Goal: Information Seeking & Learning: Learn about a topic

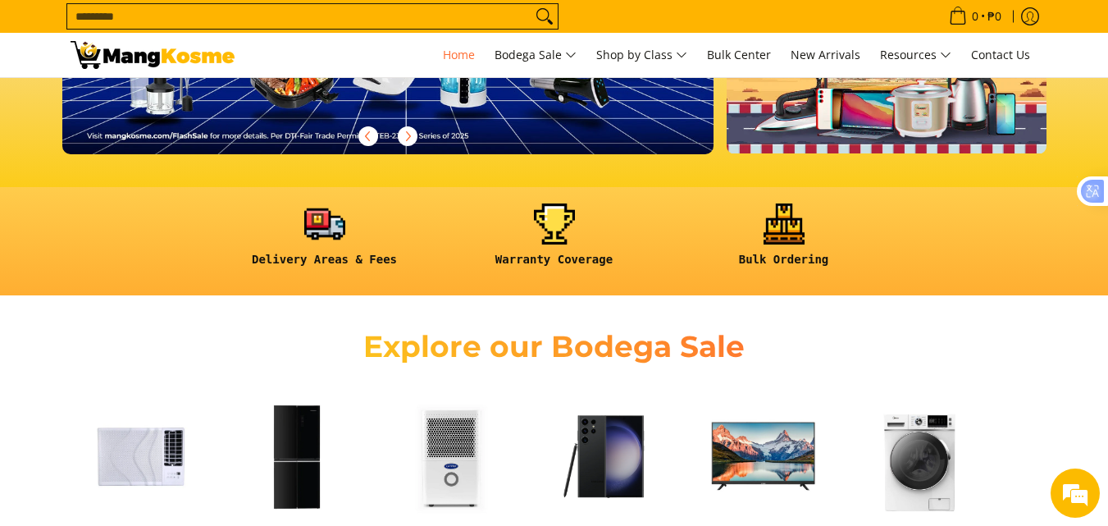
scroll to position [492, 0]
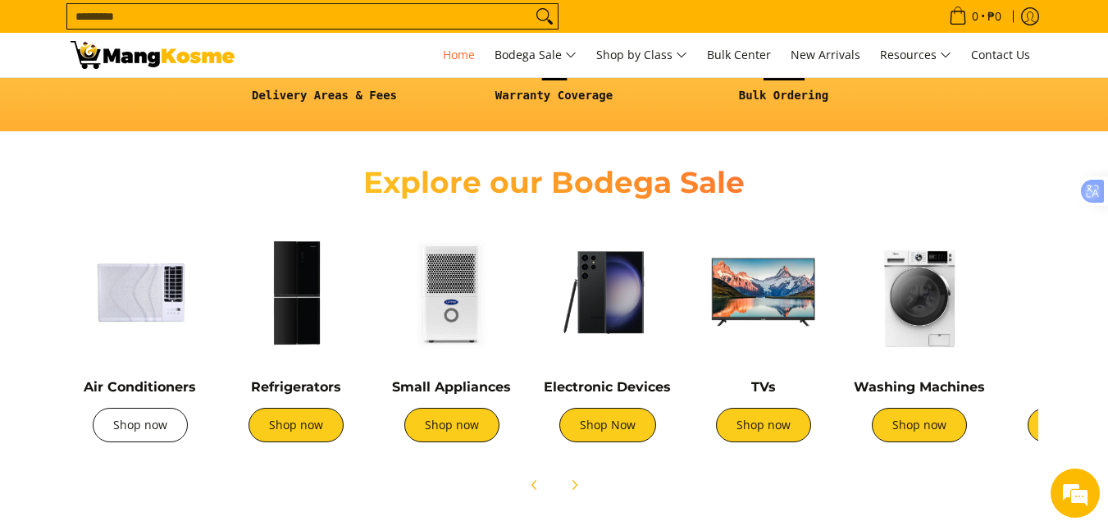
click at [116, 415] on link "Shop now" at bounding box center [140, 425] width 95 height 34
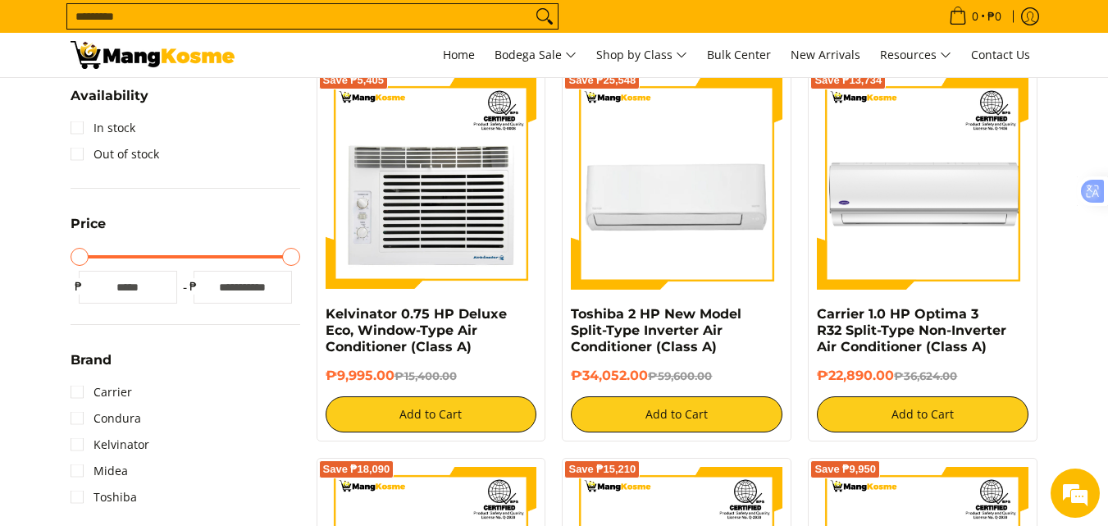
scroll to position [328, 0]
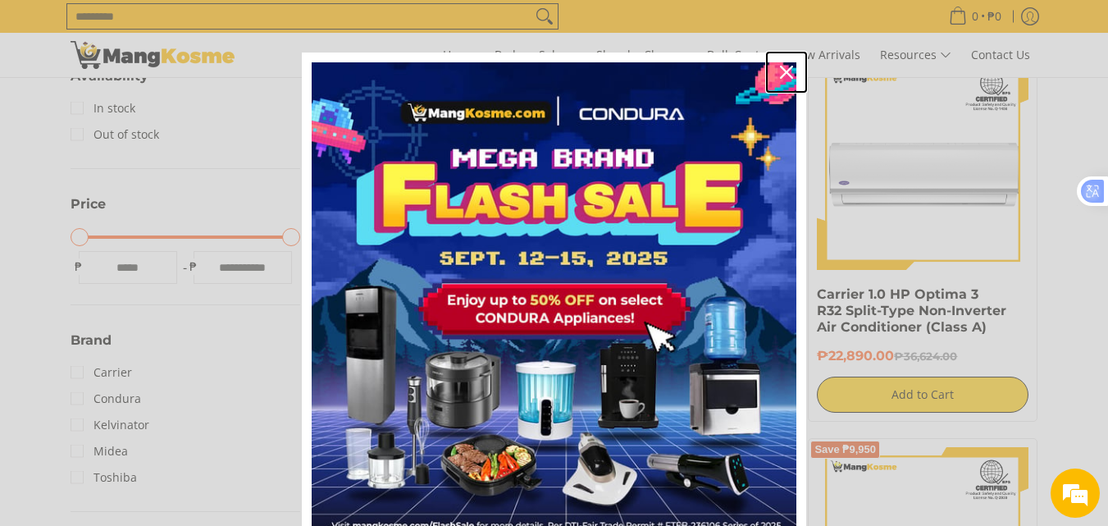
click at [787, 77] on div "Close" at bounding box center [787, 72] width 26 height 26
click at [787, 77] on div "0 Log in Create an Account" at bounding box center [554, 55] width 1108 height 45
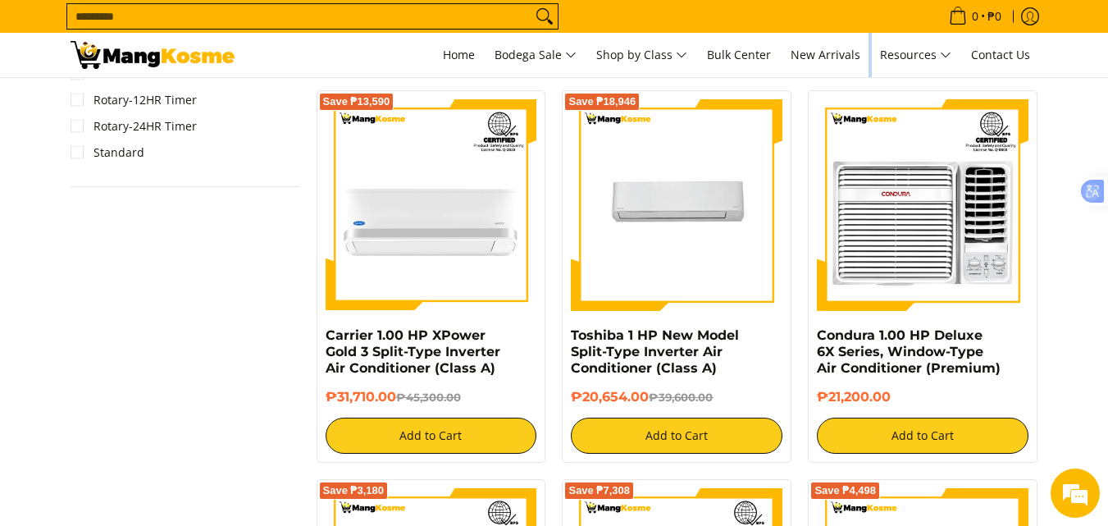
scroll to position [1476, 0]
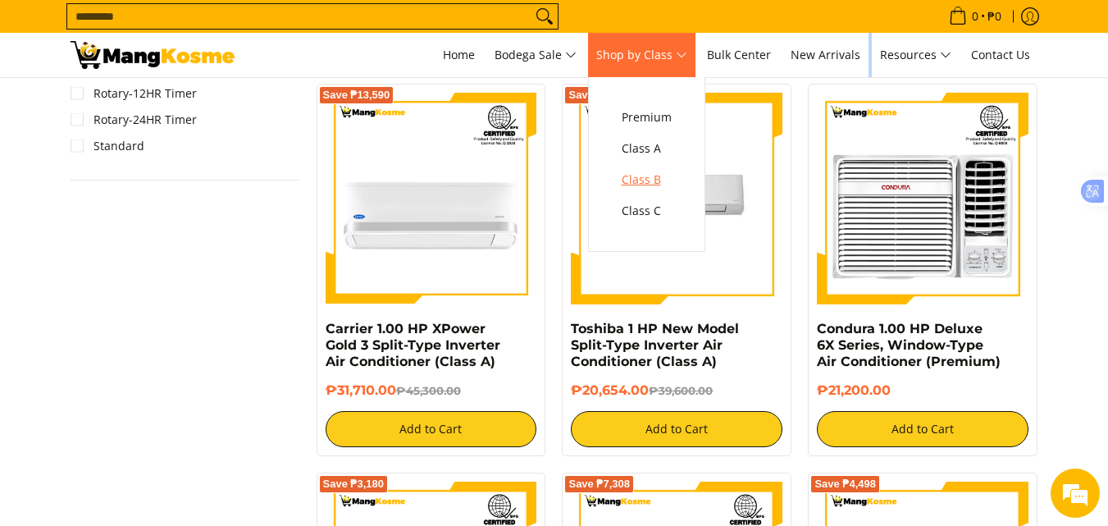
click at [661, 180] on span "Class B" at bounding box center [647, 180] width 50 height 21
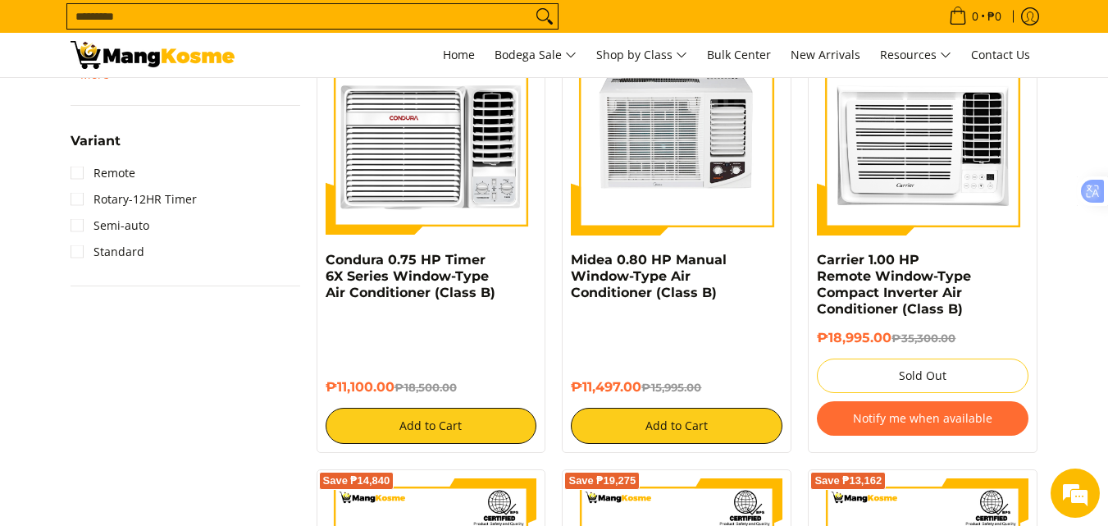
scroll to position [2133, 0]
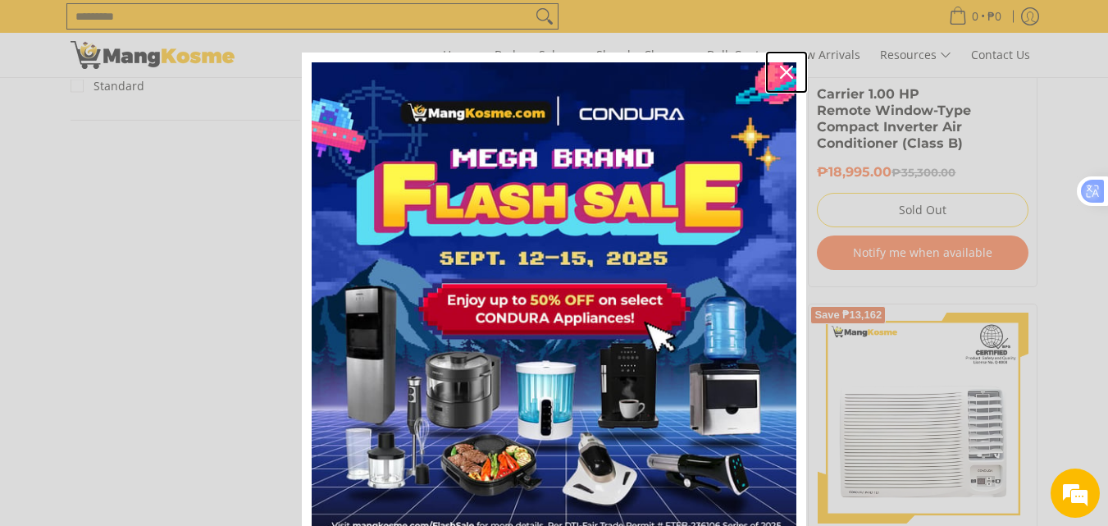
click at [780, 73] on icon "close icon" at bounding box center [786, 72] width 13 height 13
click at [775, 73] on link "Bulk Center" at bounding box center [739, 55] width 80 height 44
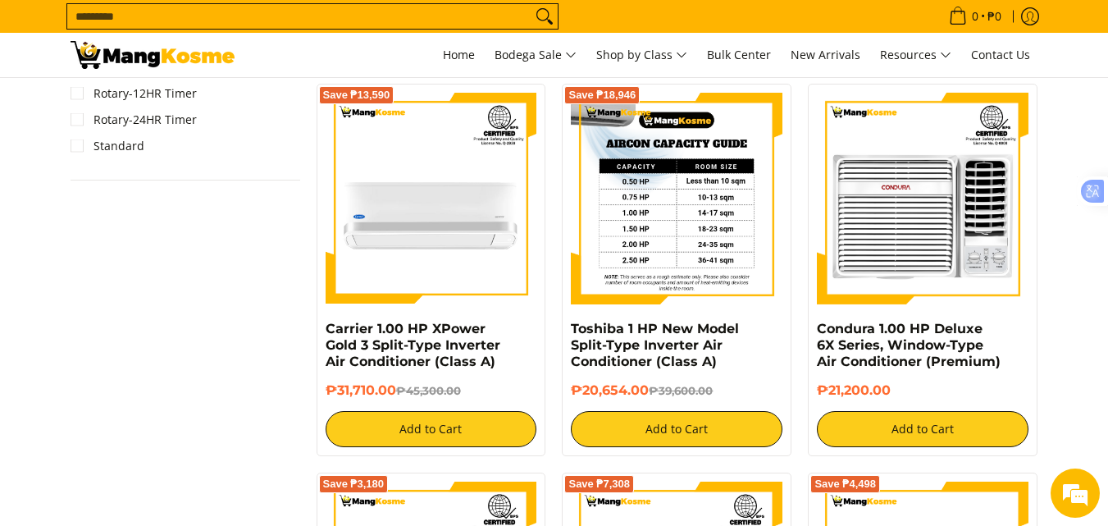
scroll to position [1394, 0]
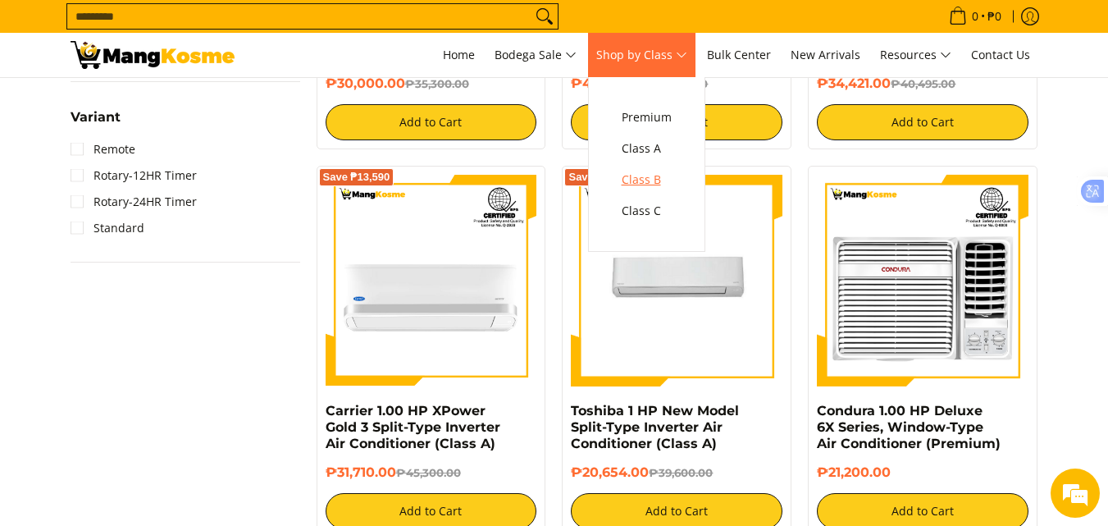
click at [662, 183] on span "Class B" at bounding box center [647, 180] width 50 height 21
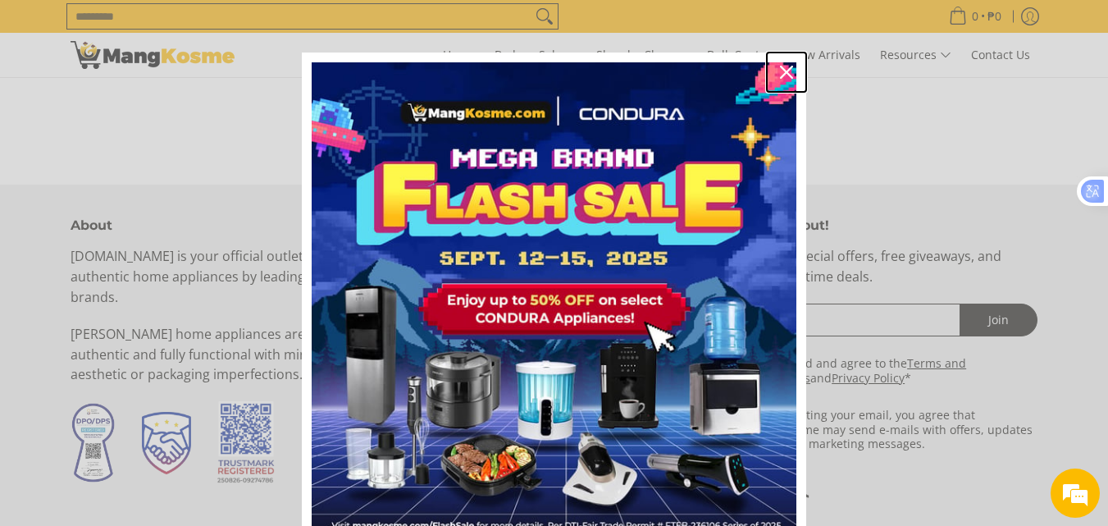
click at [780, 75] on icon "close icon" at bounding box center [786, 72] width 13 height 13
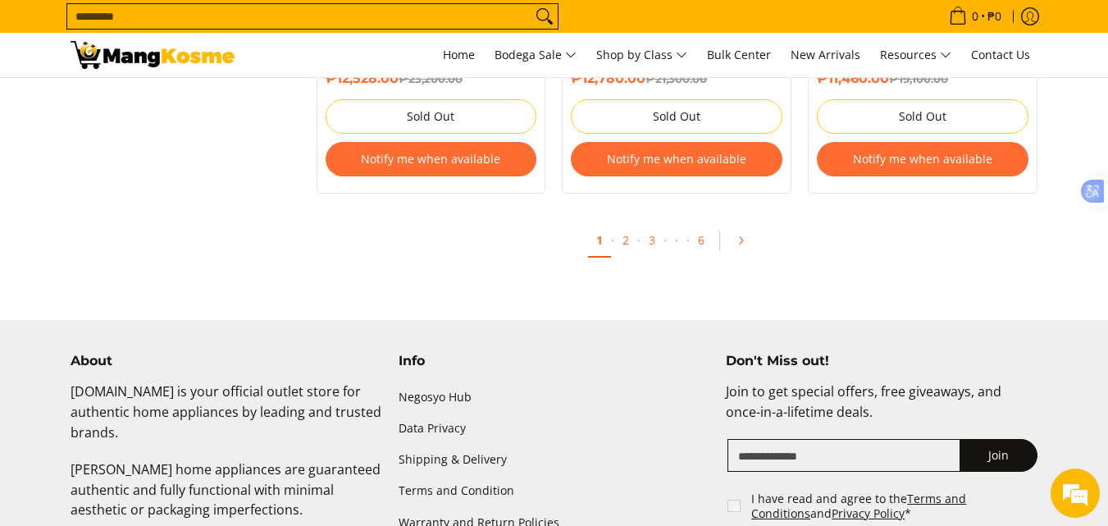
scroll to position [3527, 0]
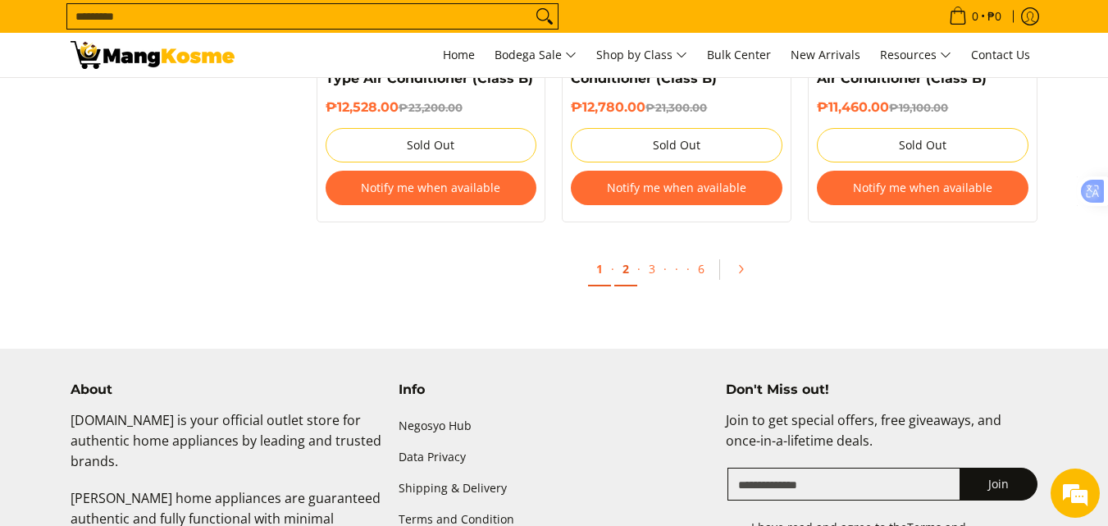
click at [629, 269] on link "2" at bounding box center [625, 270] width 23 height 34
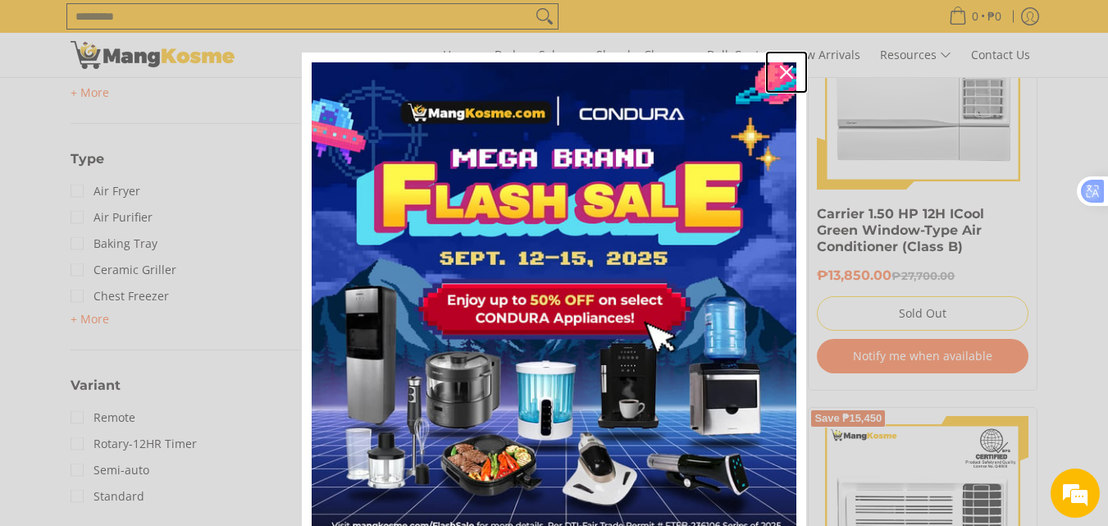
click at [780, 67] on icon "close icon" at bounding box center [786, 72] width 13 height 13
click at [777, 67] on link "Bulk Center" at bounding box center [739, 55] width 80 height 44
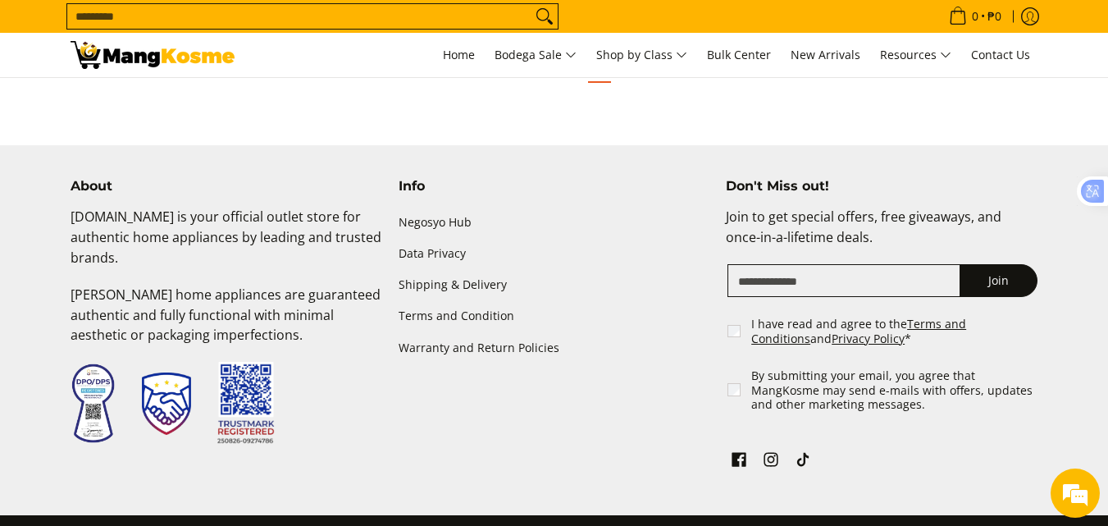
scroll to position [3527, 0]
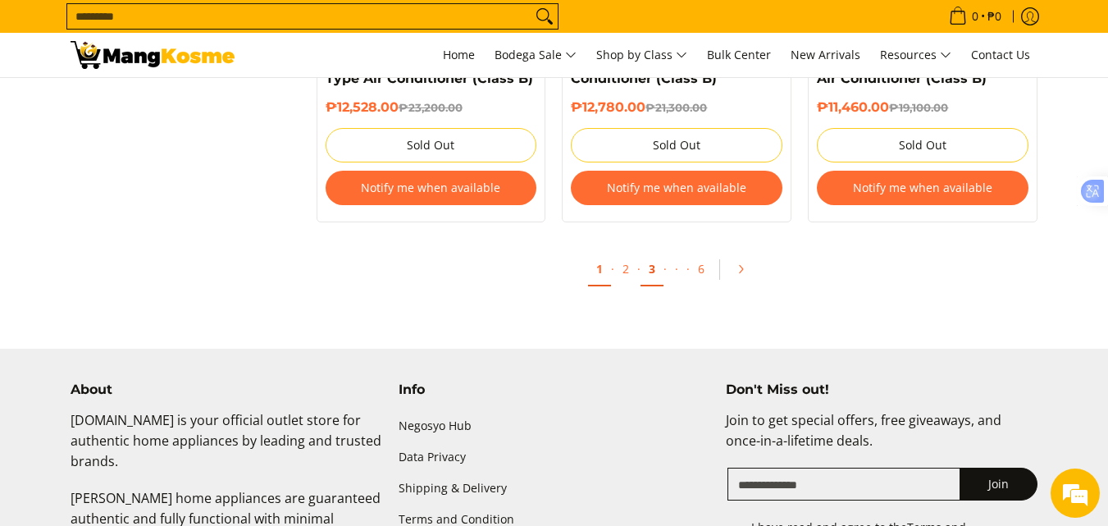
click at [645, 279] on link "3" at bounding box center [652, 270] width 23 height 34
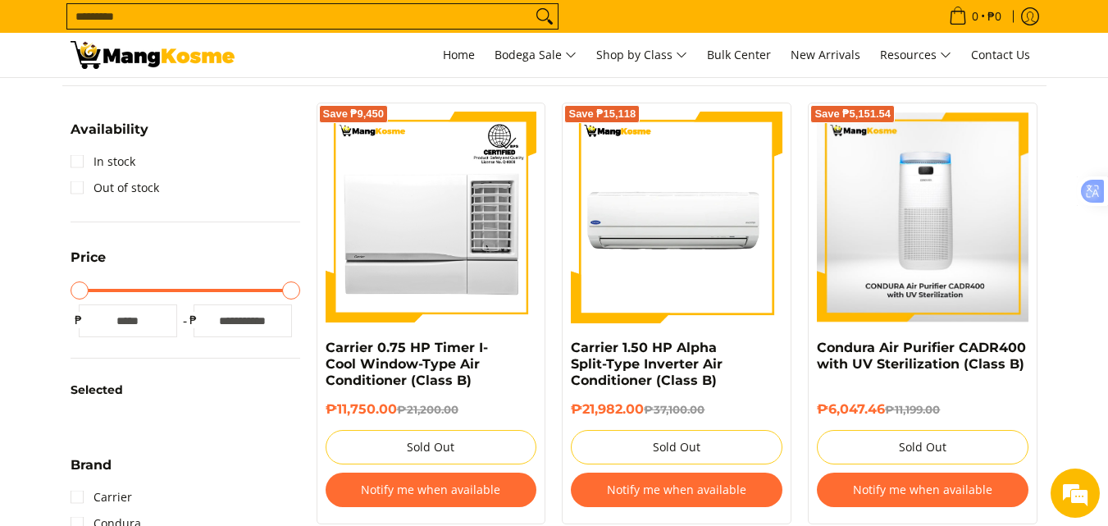
scroll to position [246, 0]
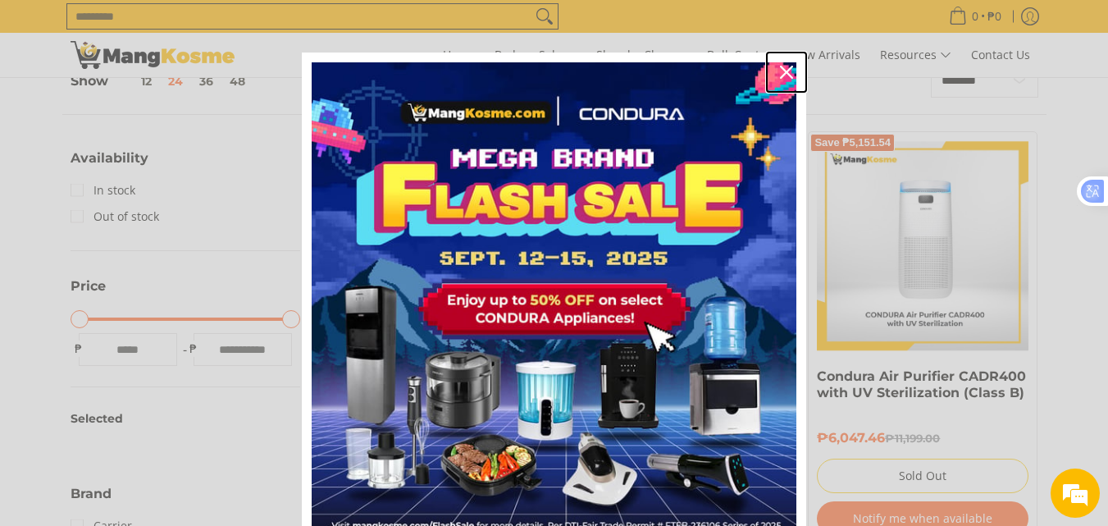
click at [780, 66] on icon "close icon" at bounding box center [786, 72] width 13 height 13
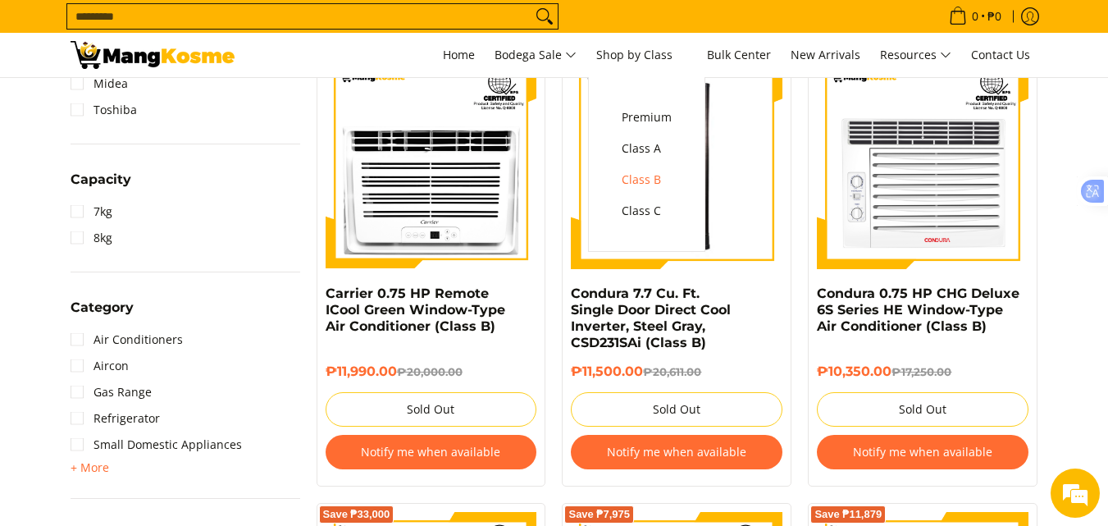
scroll to position [738, 0]
